Goal: Check status: Check status

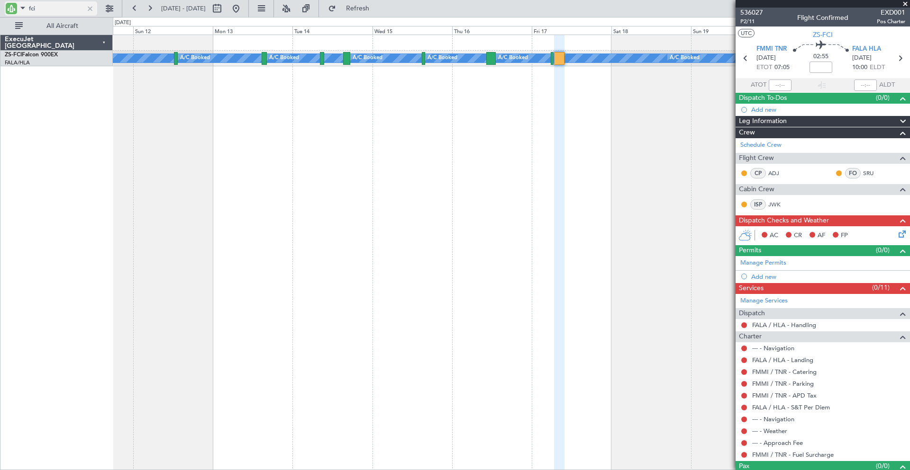
click at [71, 10] on input "fci" at bounding box center [56, 8] width 54 height 14
type input "f"
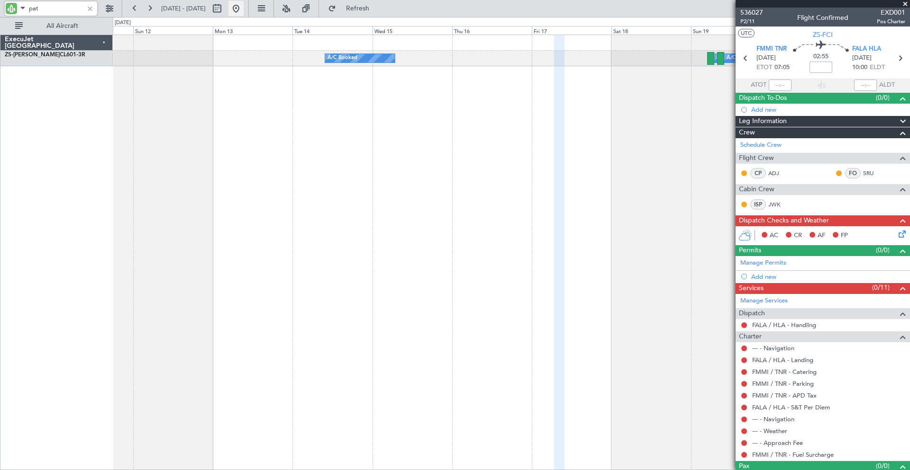
type input "pat"
click at [244, 8] on button at bounding box center [235, 8] width 15 height 15
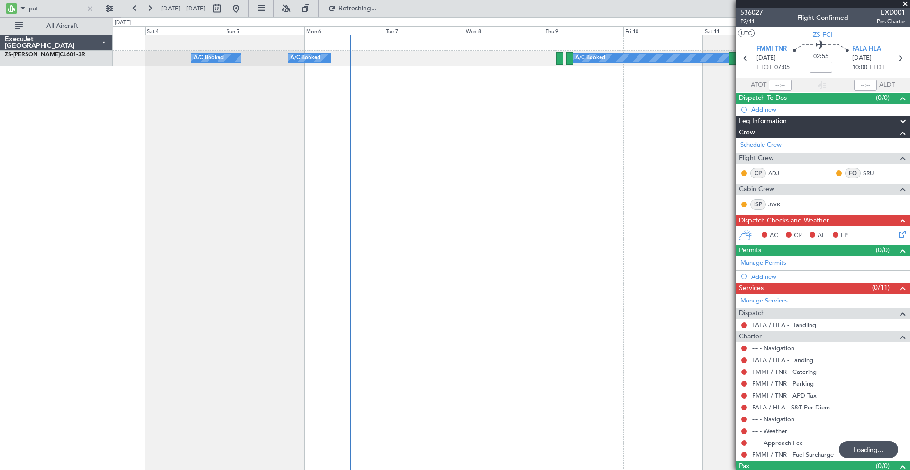
click at [488, 115] on div "A/C Booked A/C Booked A/C Booked A/C Booked A/C Booked" at bounding box center [511, 253] width 797 height 436
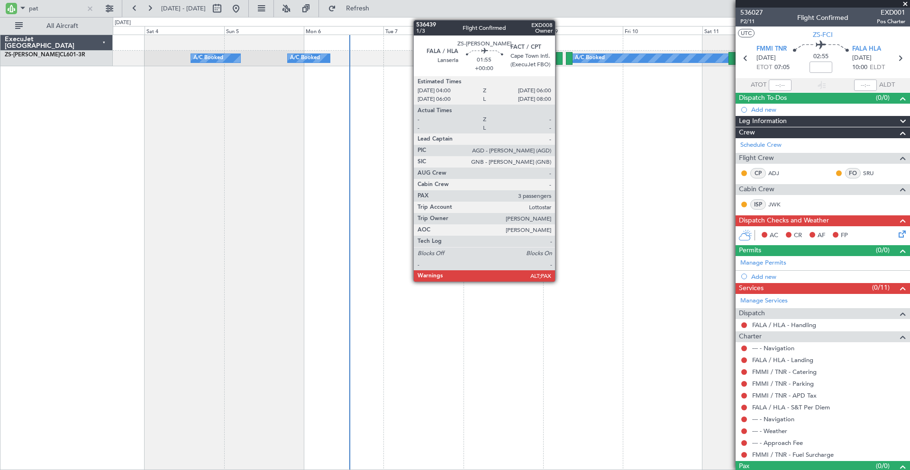
click at [559, 54] on div at bounding box center [559, 58] width 7 height 13
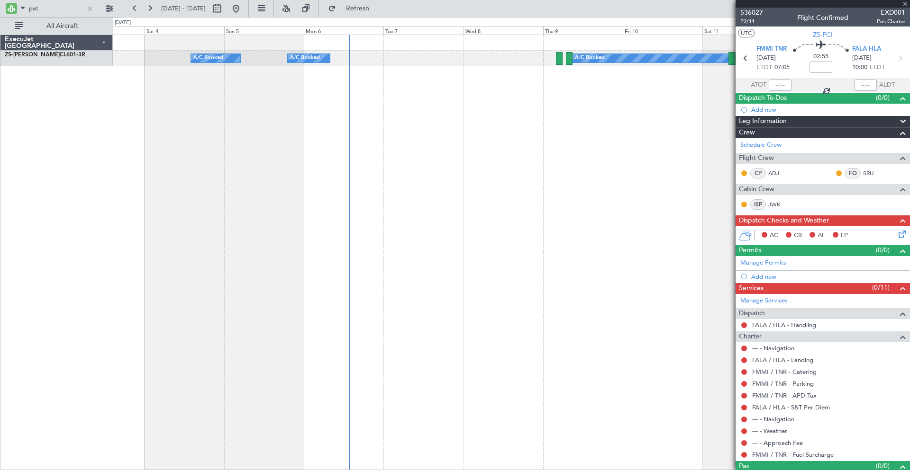
type input "3"
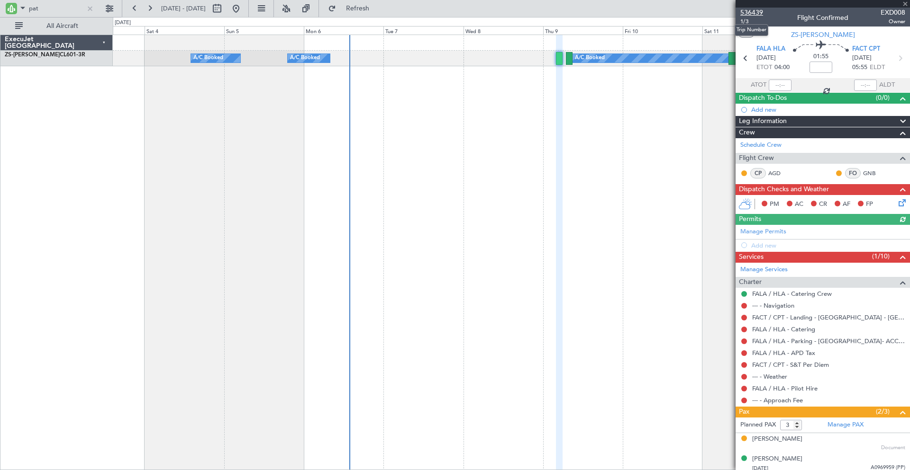
click at [757, 14] on span "536439" at bounding box center [751, 13] width 23 height 10
click at [57, 11] on input "pat" at bounding box center [56, 8] width 54 height 14
type input "p"
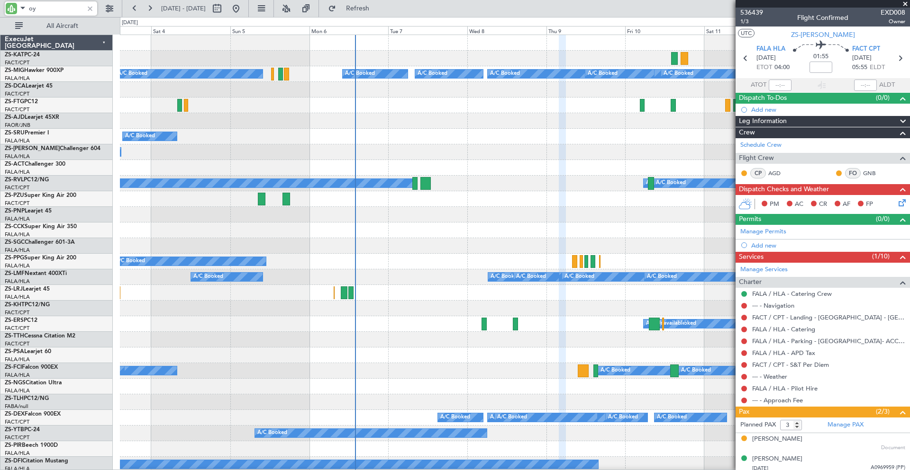
type input "oyl"
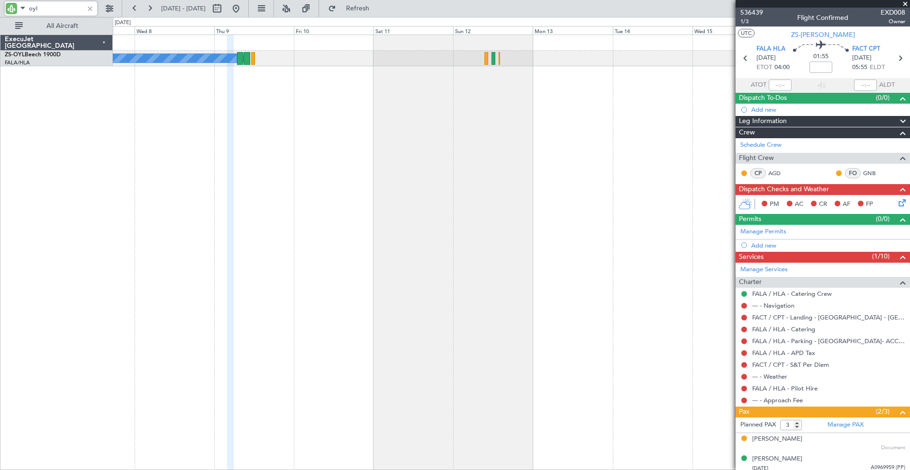
click at [289, 153] on div "A/C Booked A/C Booked A/C Booked A/C Booked A/C Booked A/C Booked A/C Booked A/…" at bounding box center [511, 253] width 797 height 436
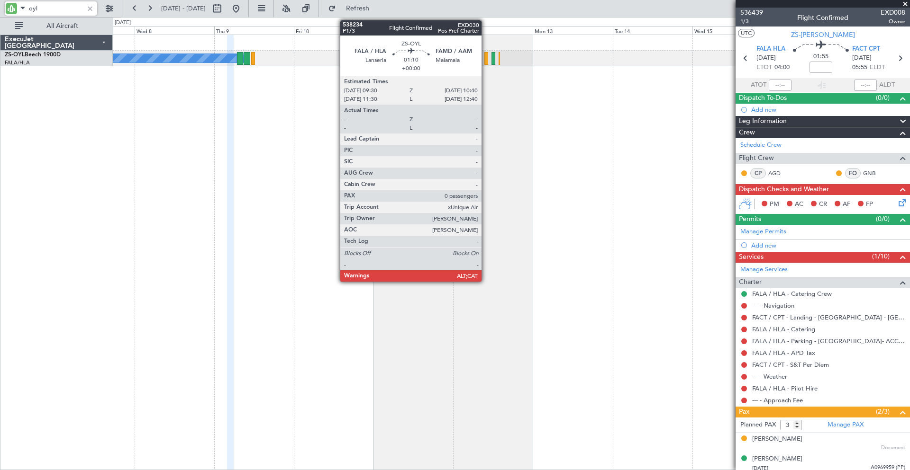
click at [486, 56] on div at bounding box center [486, 58] width 4 height 13
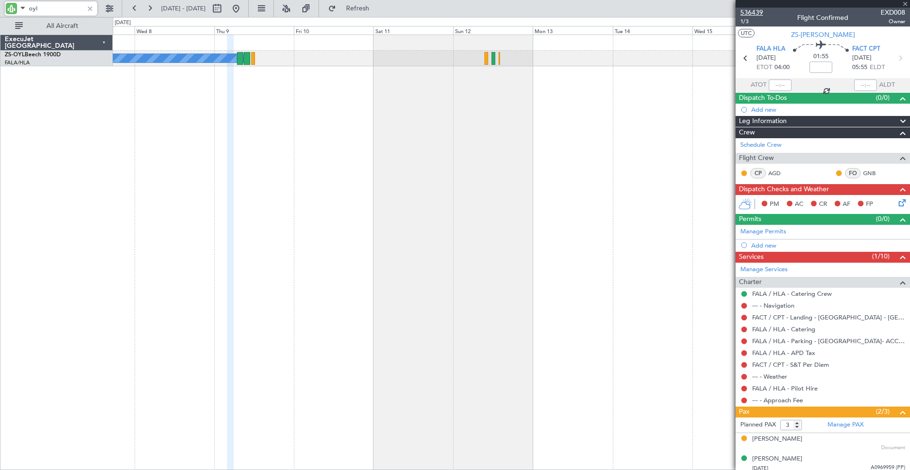
type input "0"
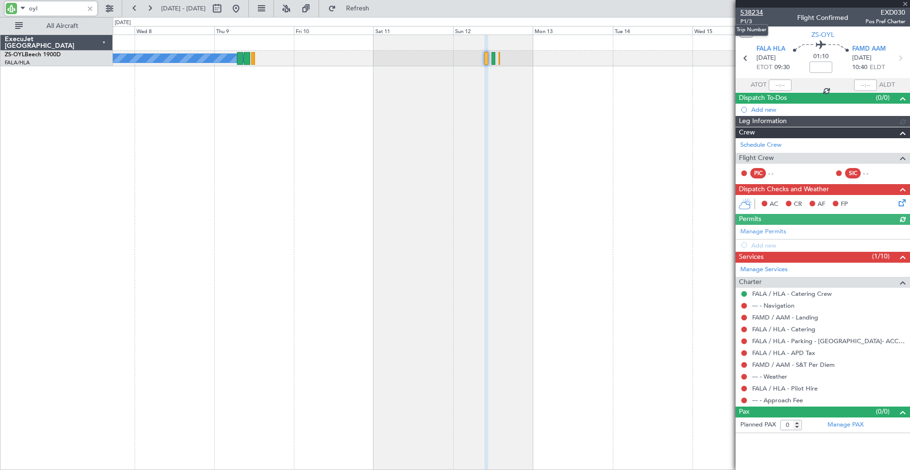
type input "oyl"
click at [754, 13] on span "538234" at bounding box center [751, 13] width 23 height 10
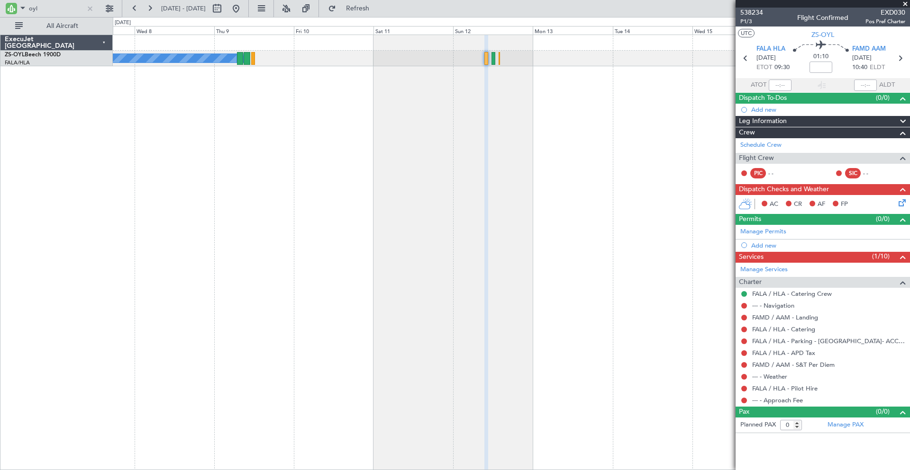
click at [373, 60] on div "A/C Booked A/C Booked A/C Booked A/C Booked A/C Booked A/C Booked A/C Booked A/…" at bounding box center [511, 59] width 796 height 16
click at [90, 11] on div at bounding box center [90, 8] width 10 height 10
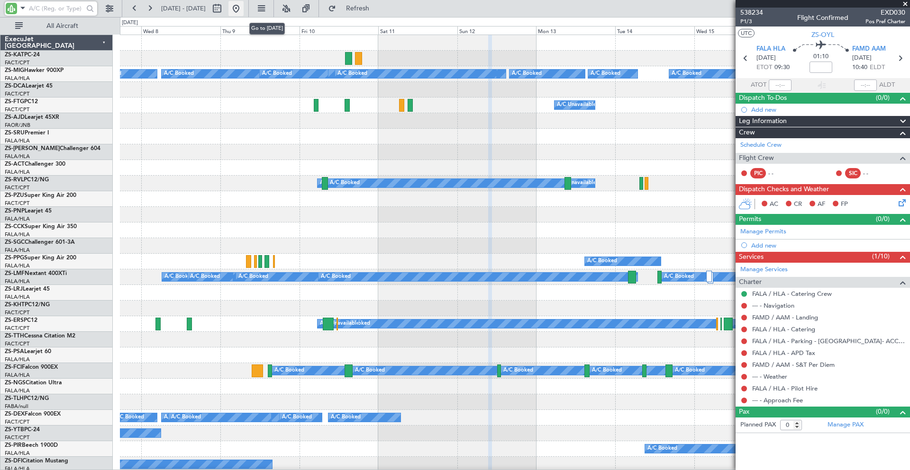
click at [244, 9] on button at bounding box center [235, 8] width 15 height 15
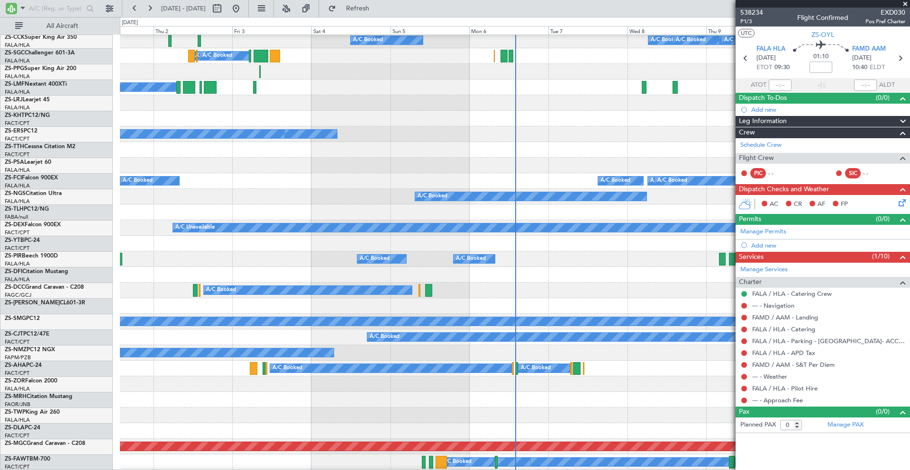
scroll to position [237, 0]
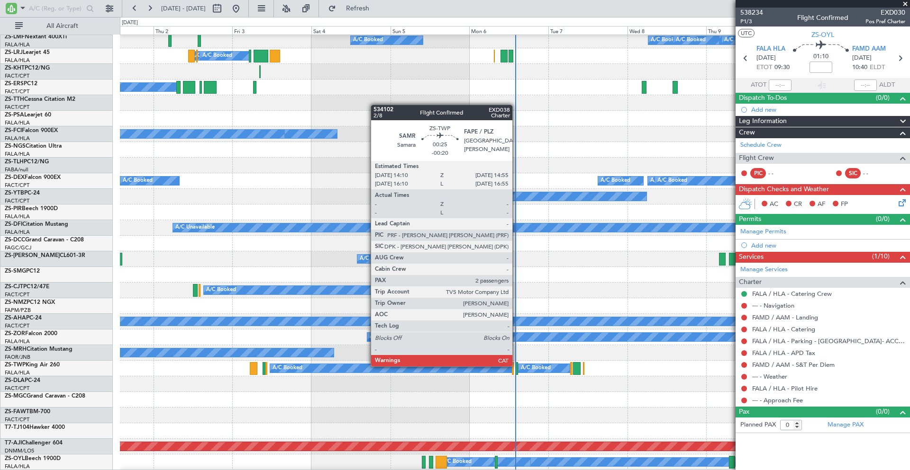
click at [516, 366] on div at bounding box center [516, 368] width 3 height 13
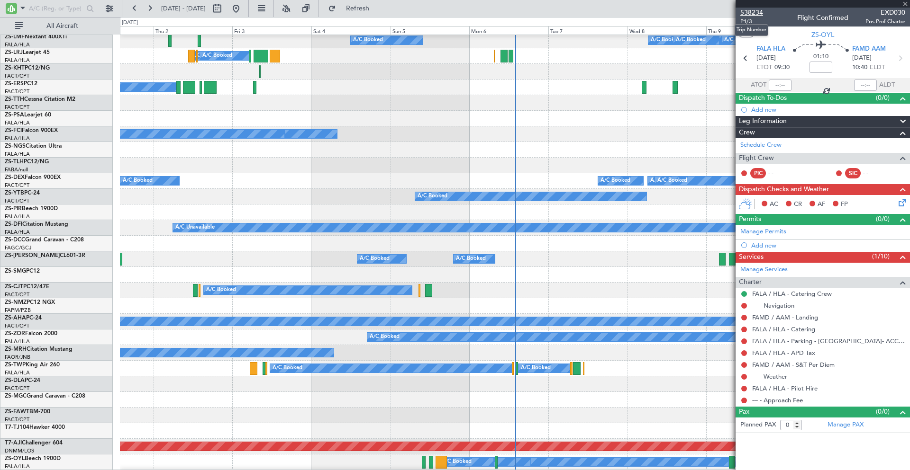
type input "-00:20"
type input "2"
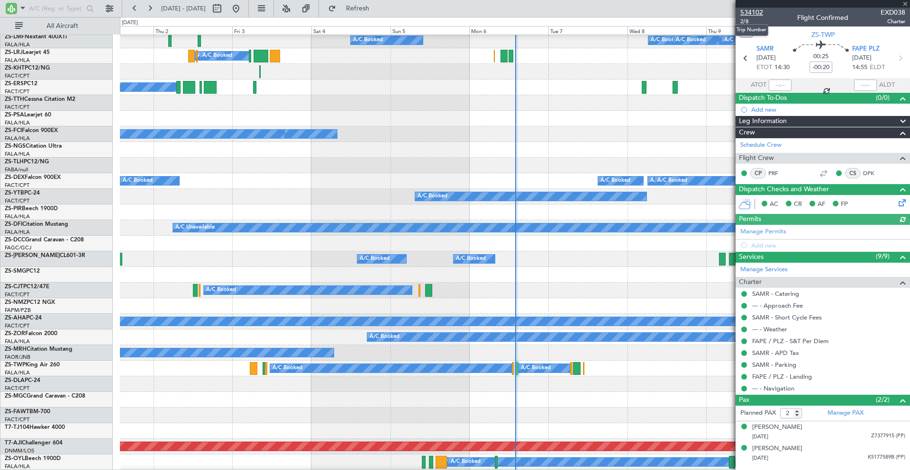
click at [758, 11] on span "534102" at bounding box center [751, 13] width 23 height 10
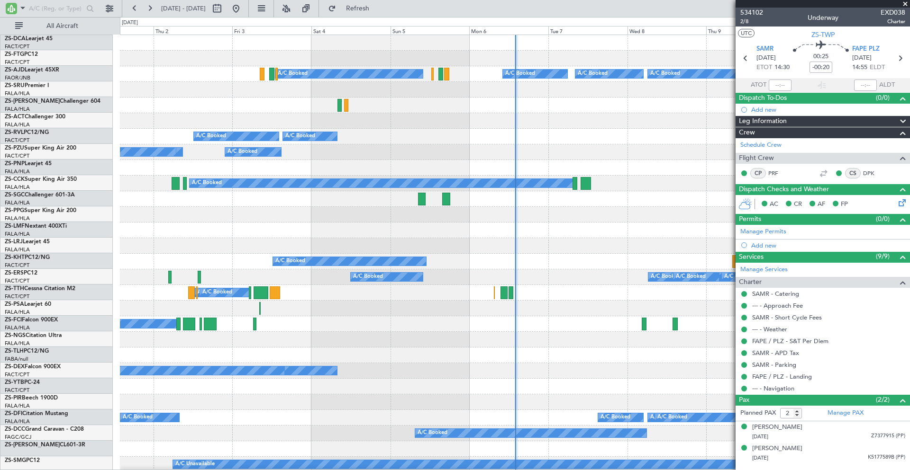
scroll to position [0, 0]
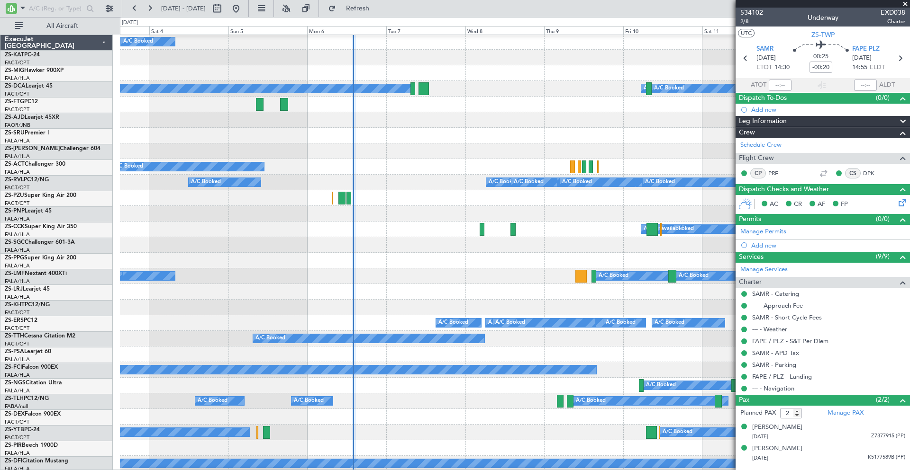
scroll to position [471, 0]
